Goal: Navigation & Orientation: Understand site structure

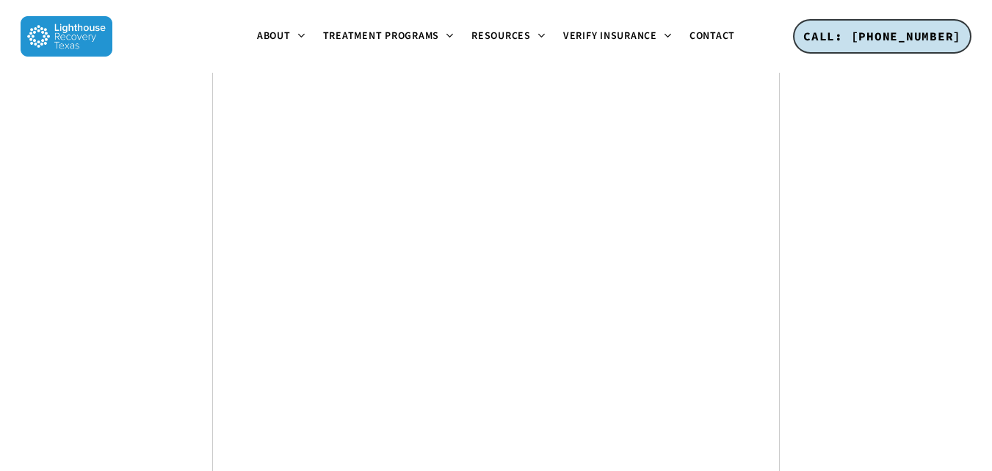
scroll to position [5716, 0]
